Goal: Information Seeking & Learning: Learn about a topic

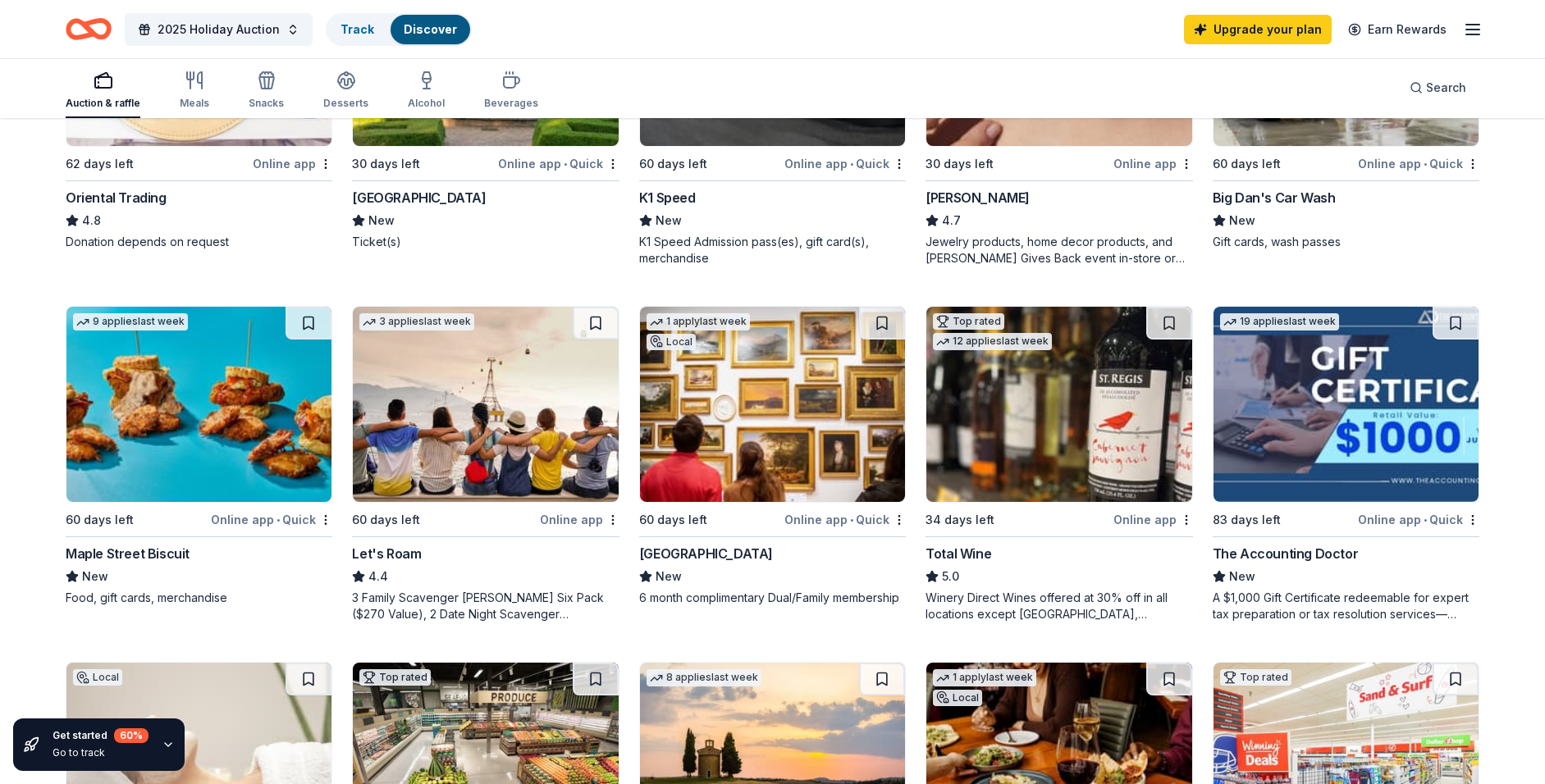
scroll to position [650, 0]
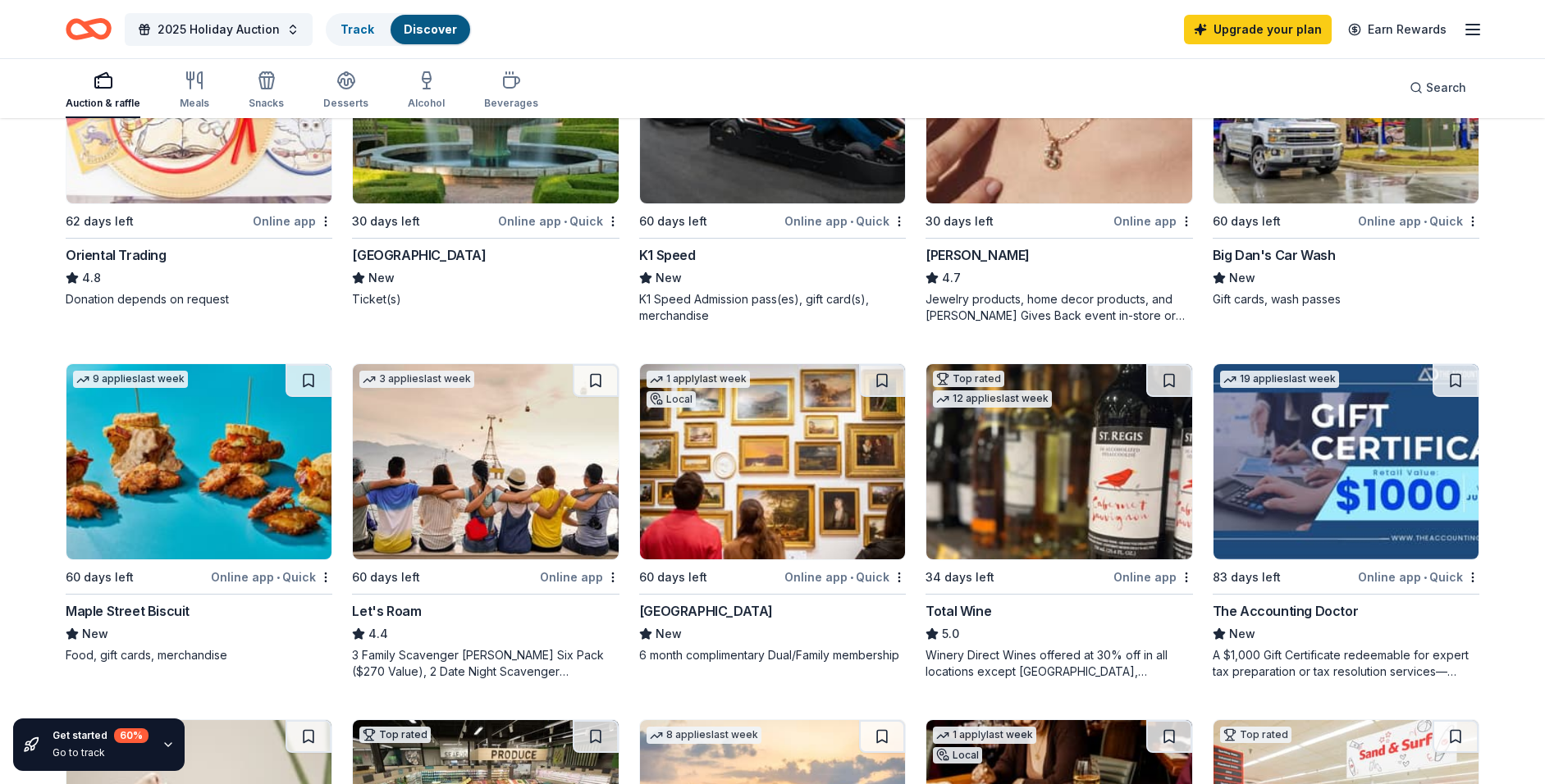
click at [235, 492] on img at bounding box center [199, 462] width 265 height 196
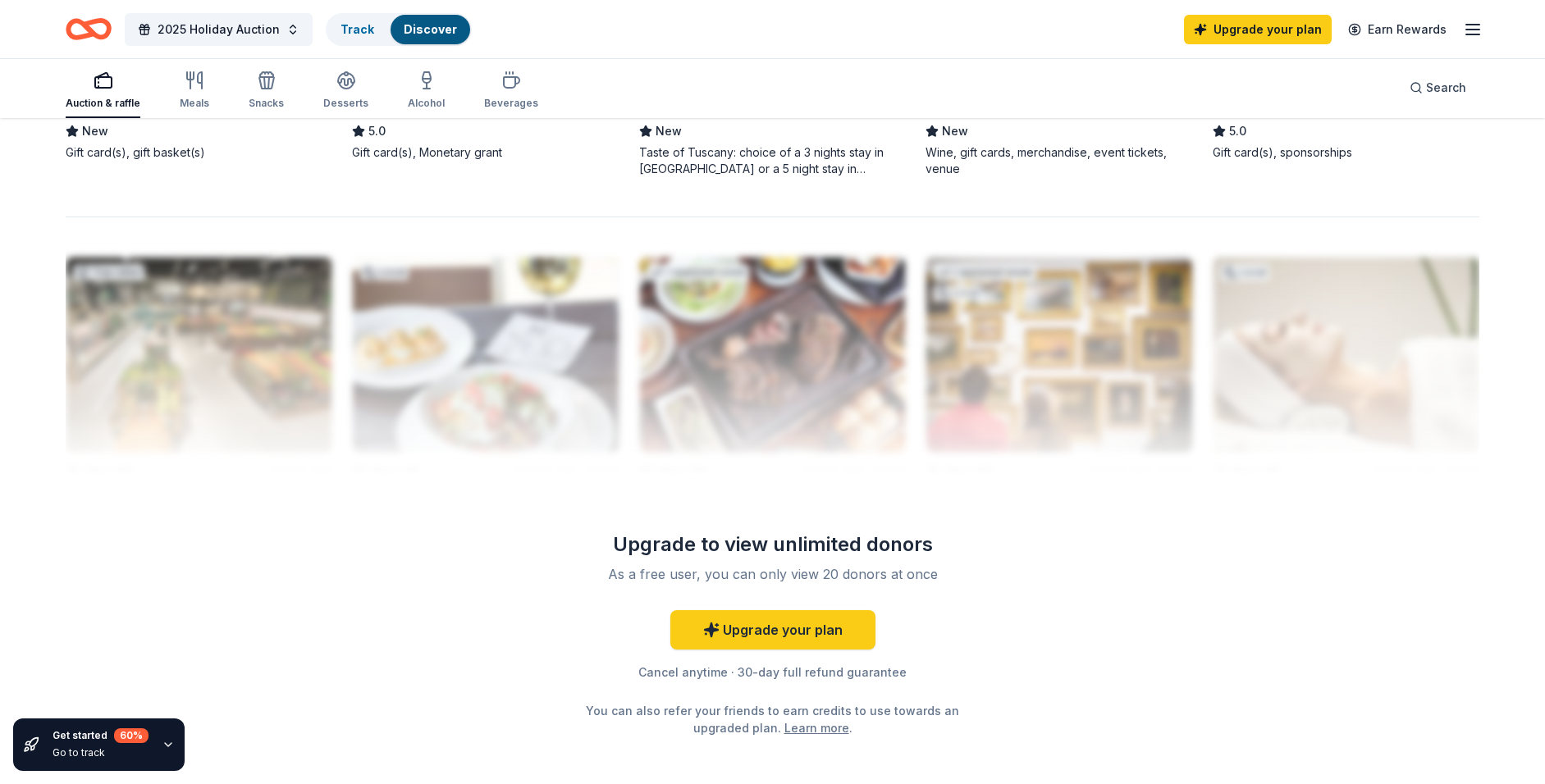
scroll to position [1599, 0]
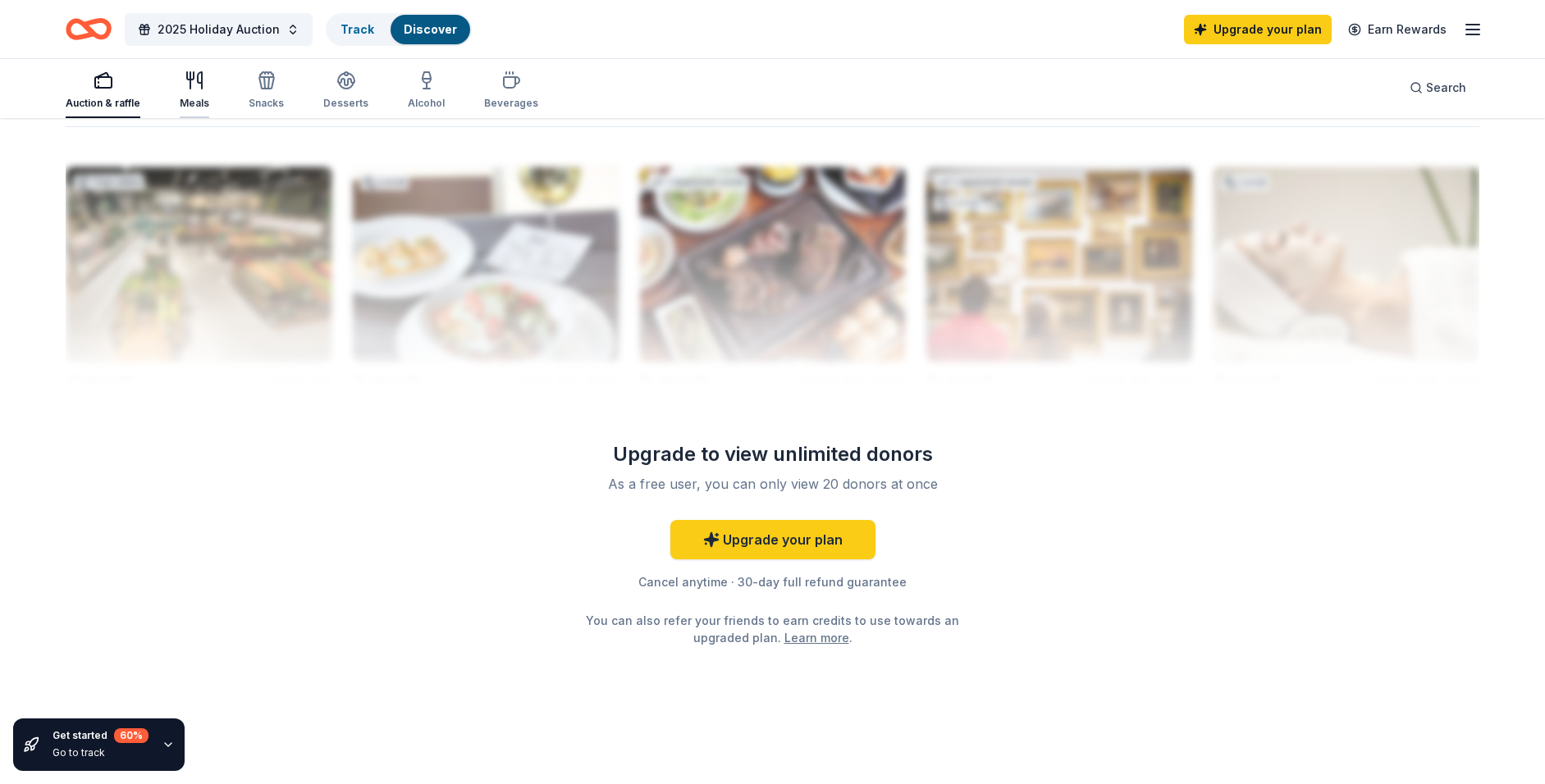
click at [192, 93] on div "Meals" at bounding box center [194, 90] width 30 height 39
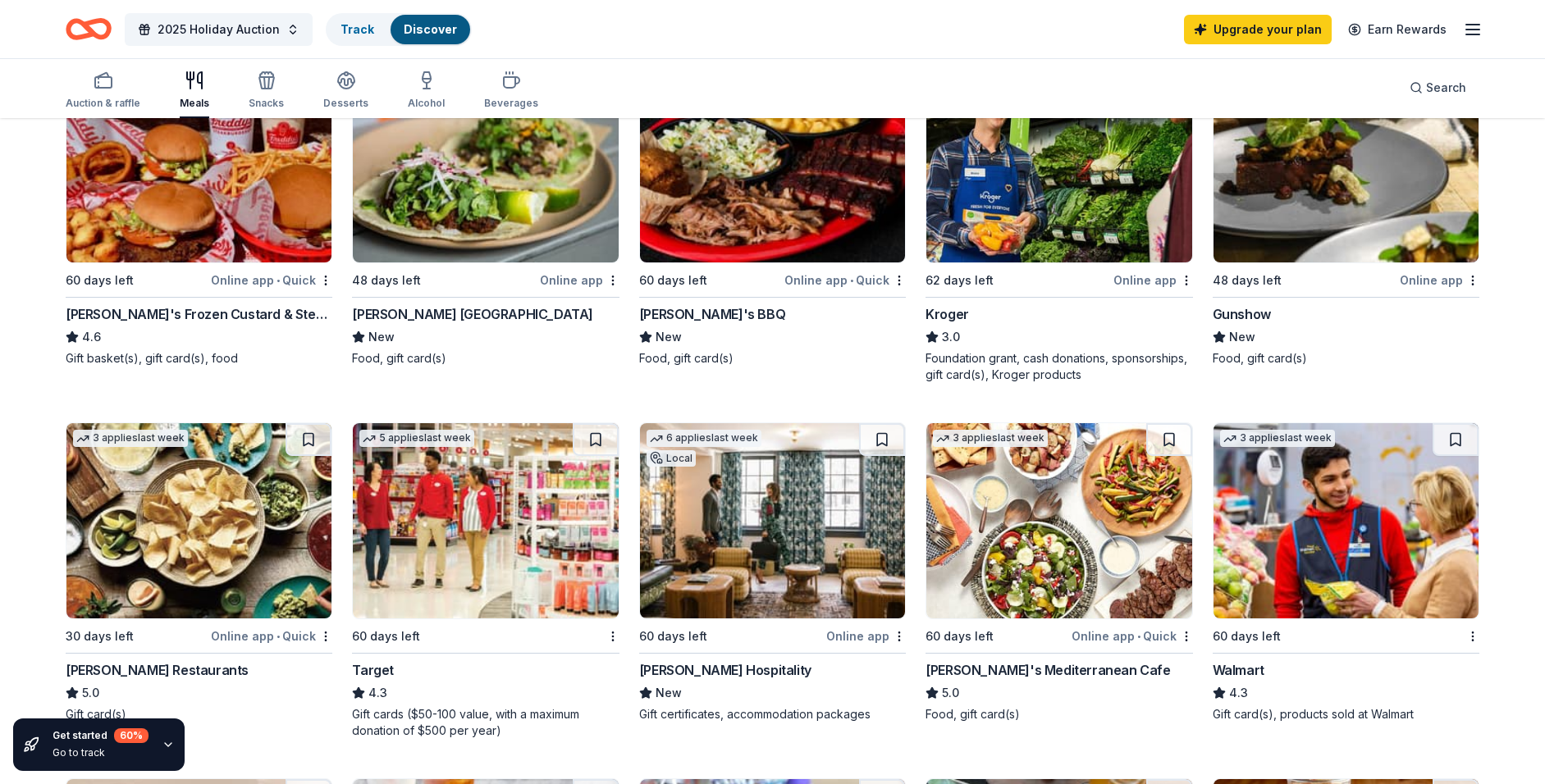
scroll to position [613, 0]
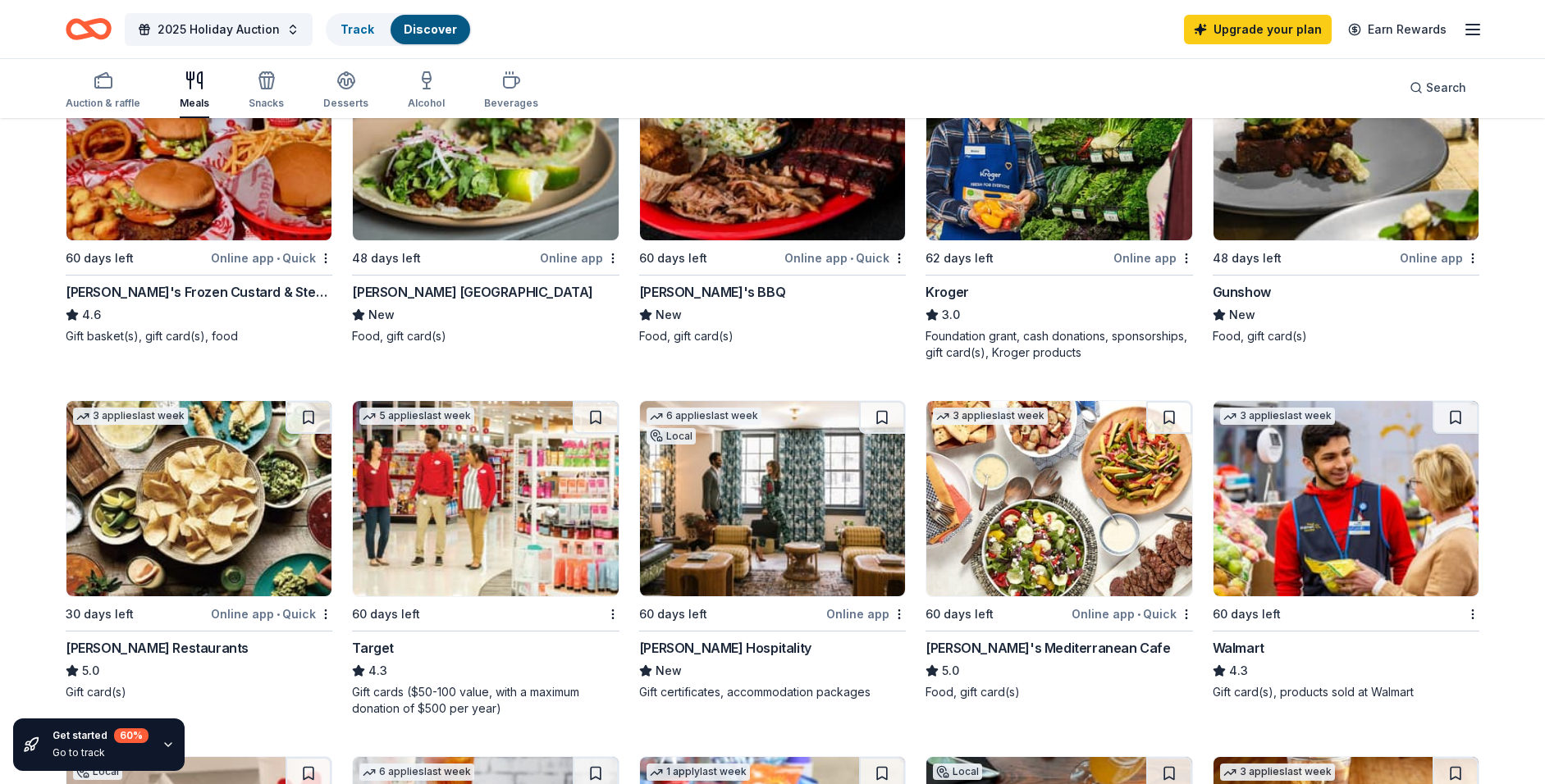
click at [222, 294] on div "Freddy's Frozen Custard & Steakburgers" at bounding box center [198, 292] width 266 height 20
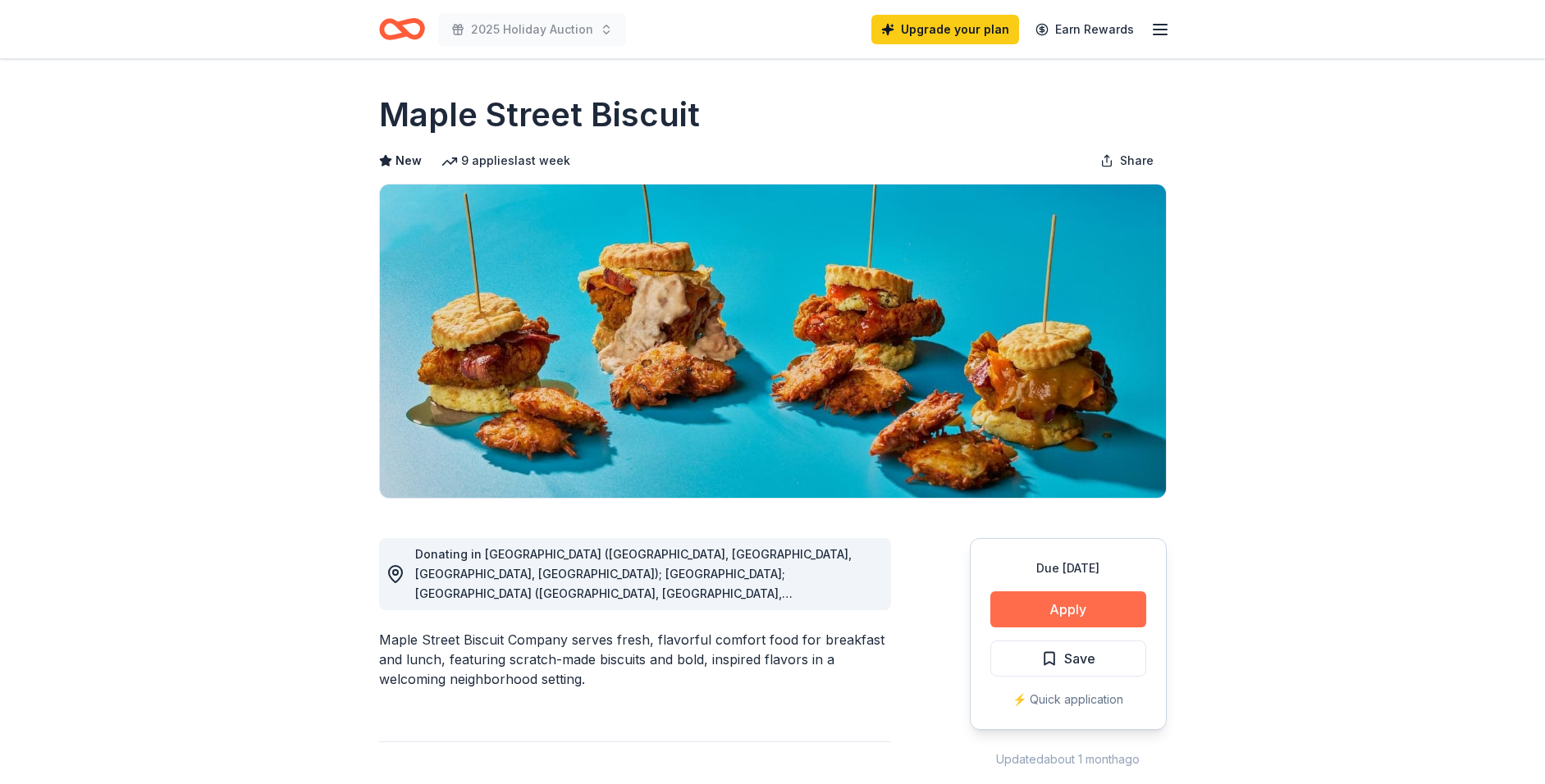
click at [1105, 606] on button "Apply" at bounding box center [1068, 609] width 156 height 36
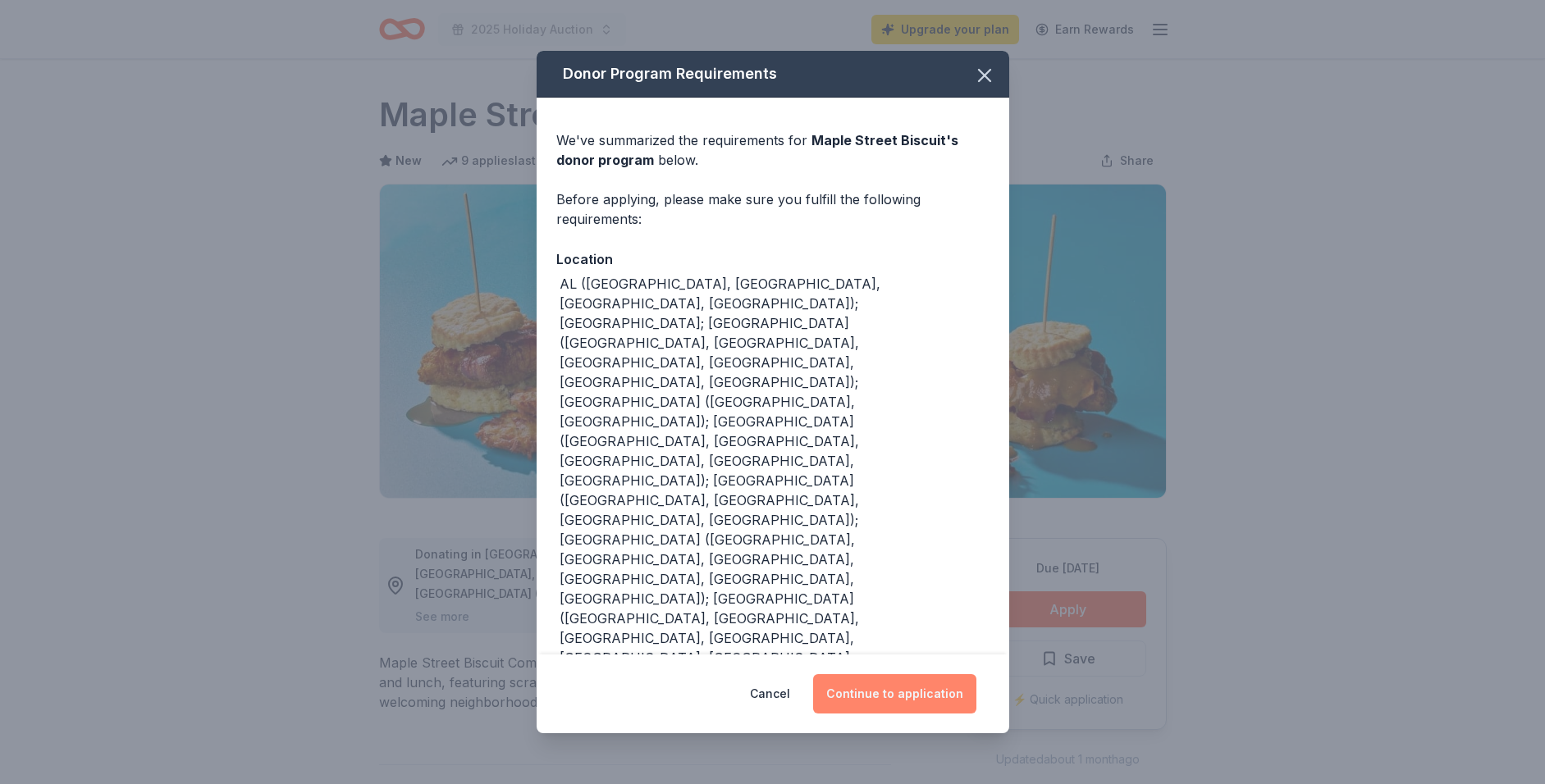
click at [950, 674] on button "Continue to application" at bounding box center [894, 693] width 163 height 39
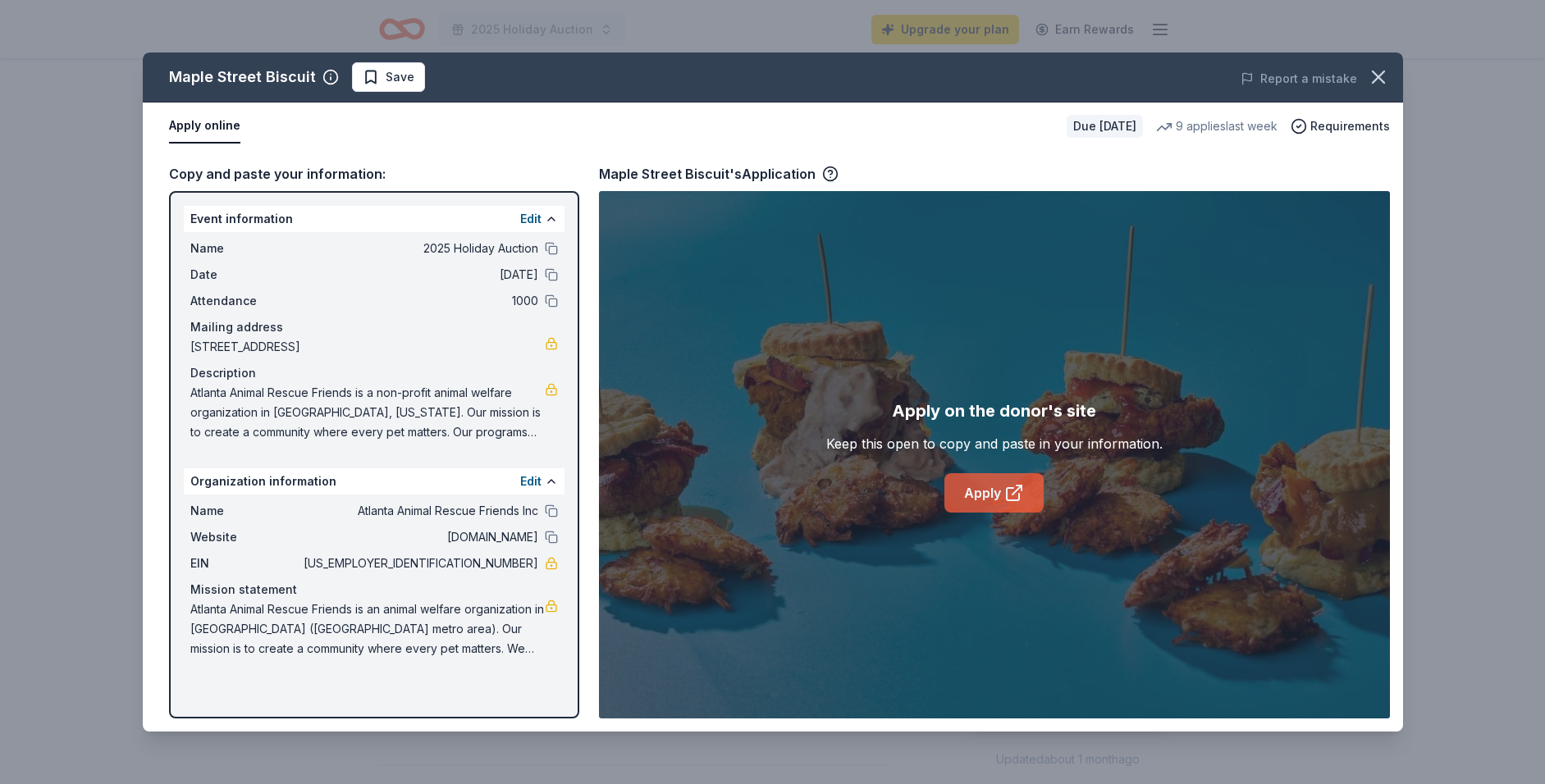
click at [993, 499] on link "Apply" at bounding box center [993, 492] width 99 height 39
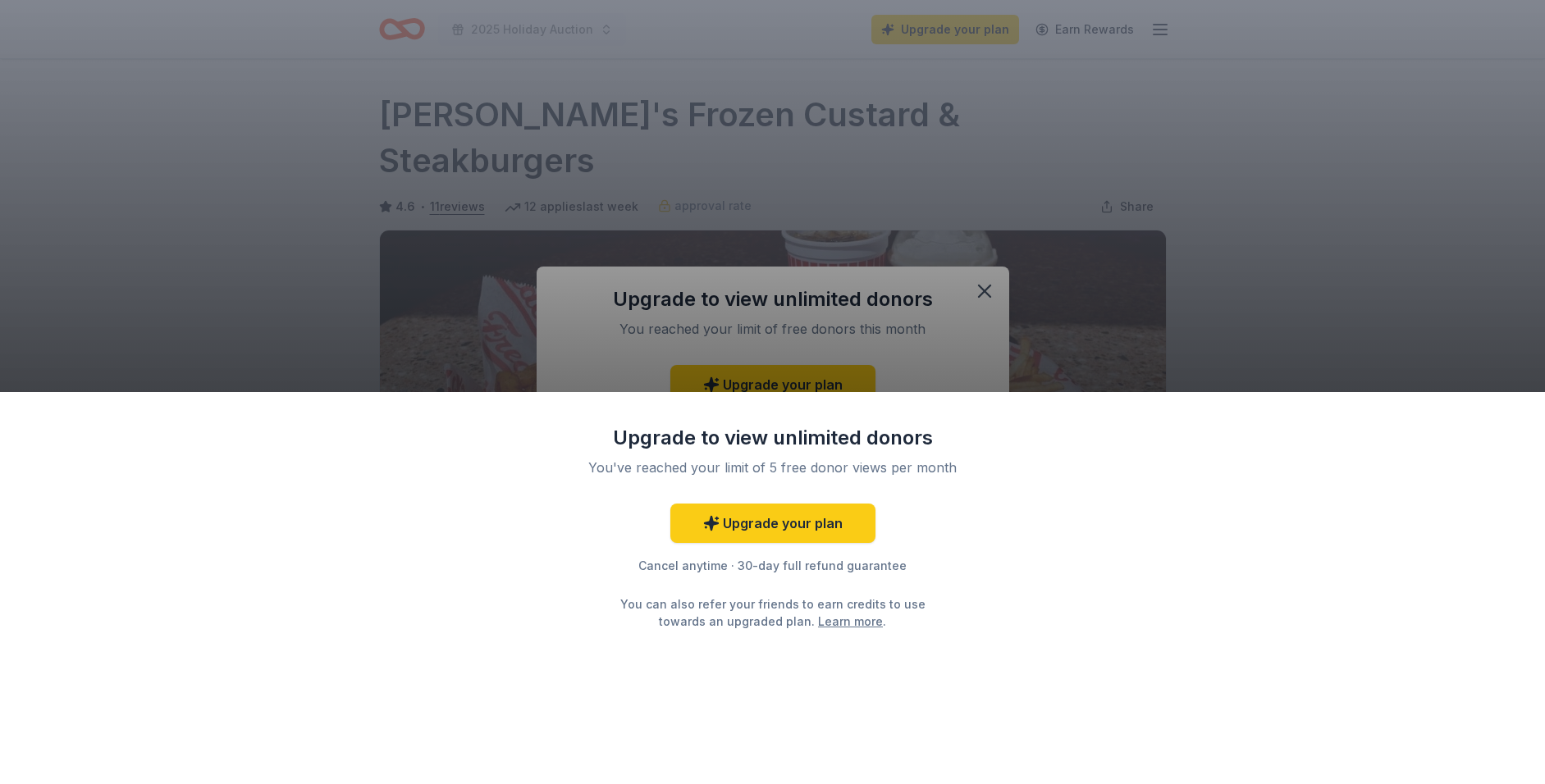
click at [990, 290] on div "Upgrade to view unlimited donors You've reached your limit of 5 free donor view…" at bounding box center [772, 392] width 1545 height 784
click at [985, 292] on div "Upgrade to view unlimited donors You've reached your limit of 5 free donor view…" at bounding box center [772, 392] width 1545 height 784
